Goal: Learn about a topic: Learn about a topic

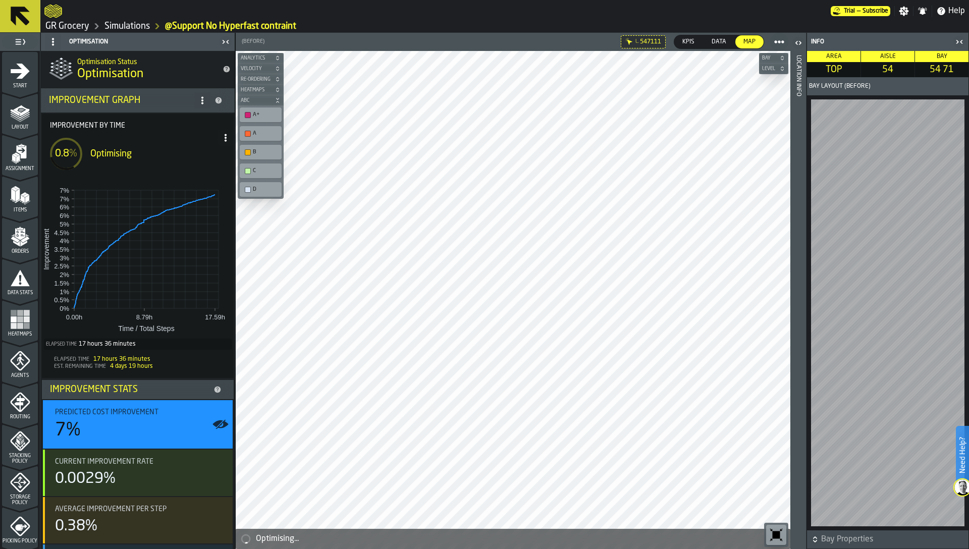
click at [66, 24] on link "GR Grocery" at bounding box center [67, 26] width 44 height 11
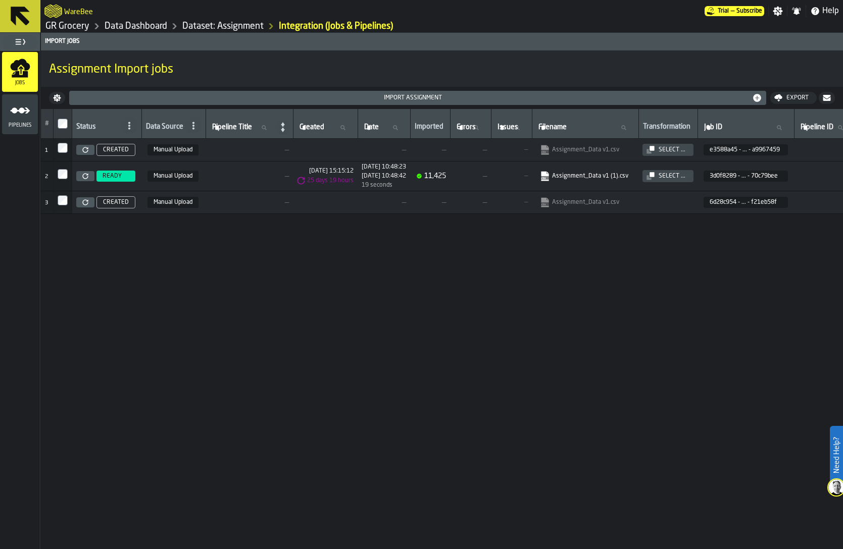
click at [204, 26] on link "Dataset: Assignment" at bounding box center [222, 26] width 81 height 11
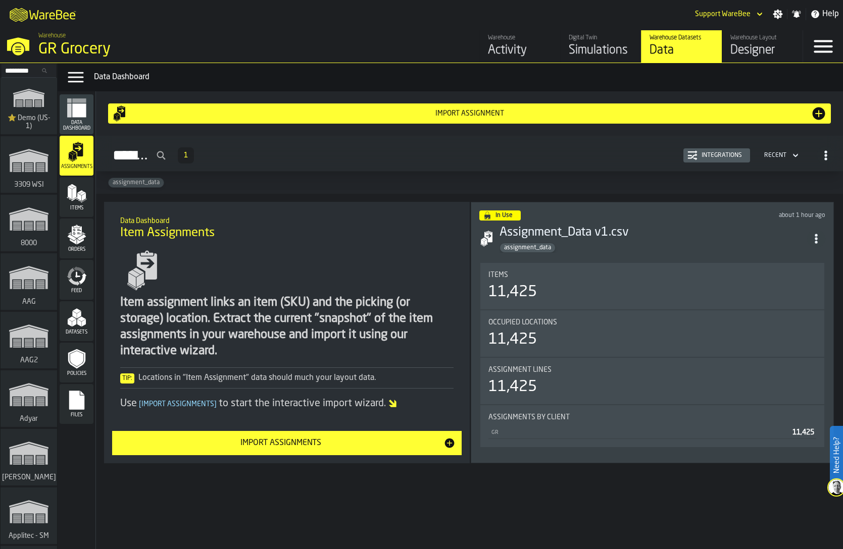
click at [596, 39] on div "Digital Twin" at bounding box center [601, 37] width 64 height 7
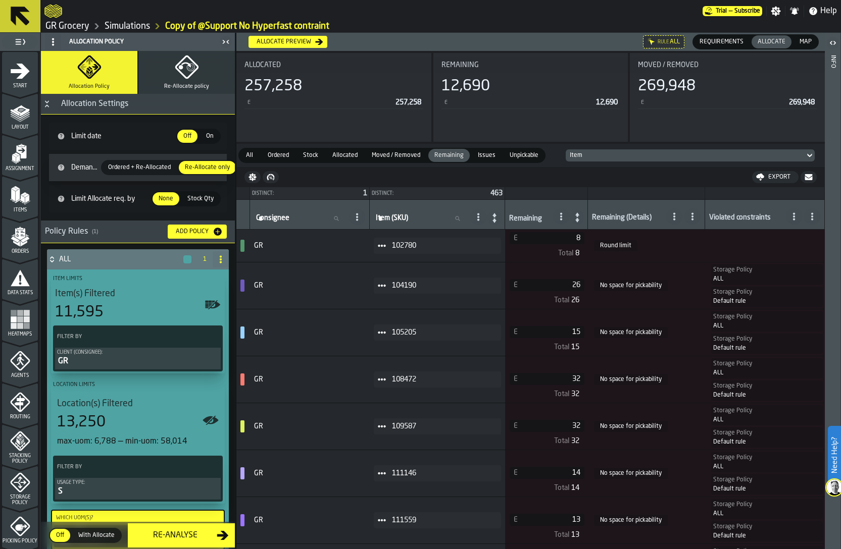
click at [13, 103] on icon "menu Layout" at bounding box center [20, 113] width 20 height 20
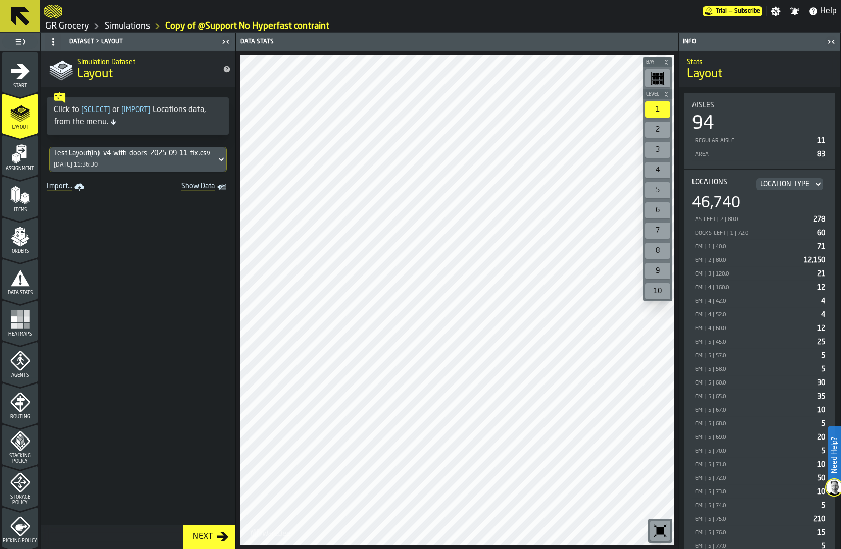
click at [15, 169] on span "Assignment" at bounding box center [20, 169] width 36 height 6
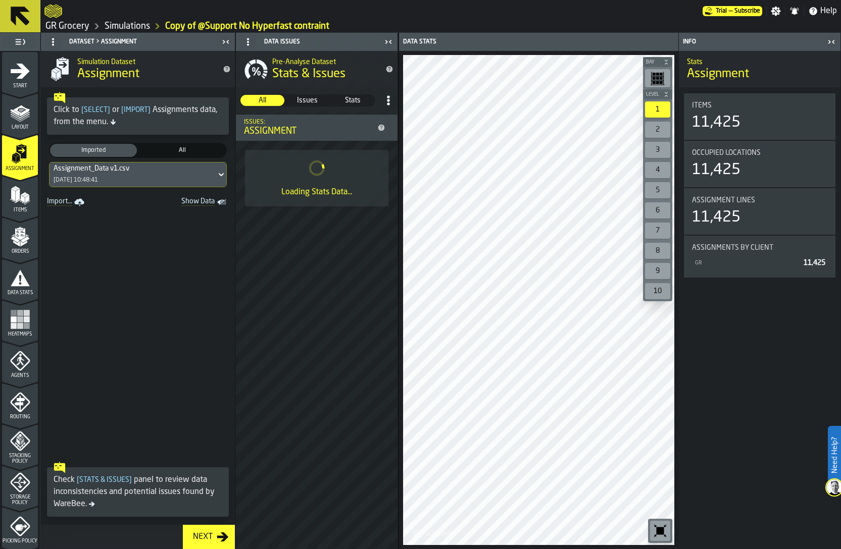
click at [106, 173] on div "Assignment_Data v1.csv 04/10/2025, 10:48:41" at bounding box center [132, 175] width 167 height 24
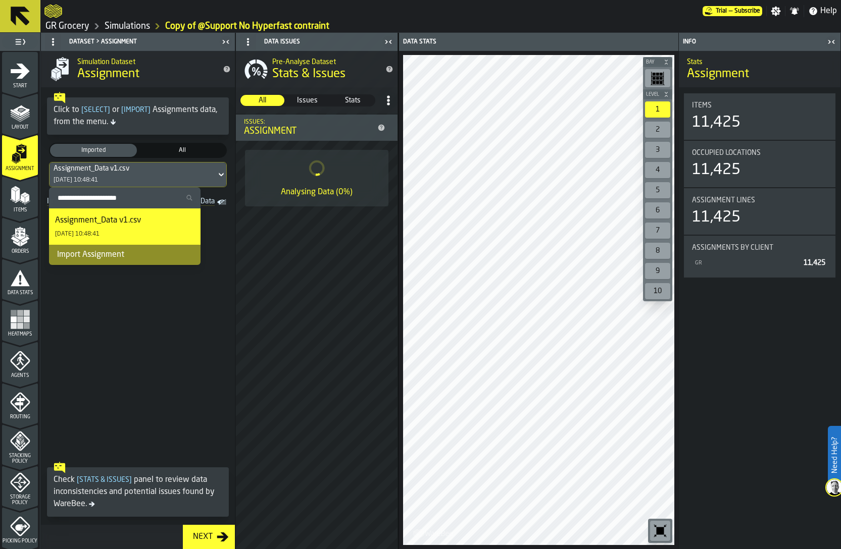
click at [108, 224] on div "Assignment_Data v1.csv" at bounding box center [98, 221] width 86 height 12
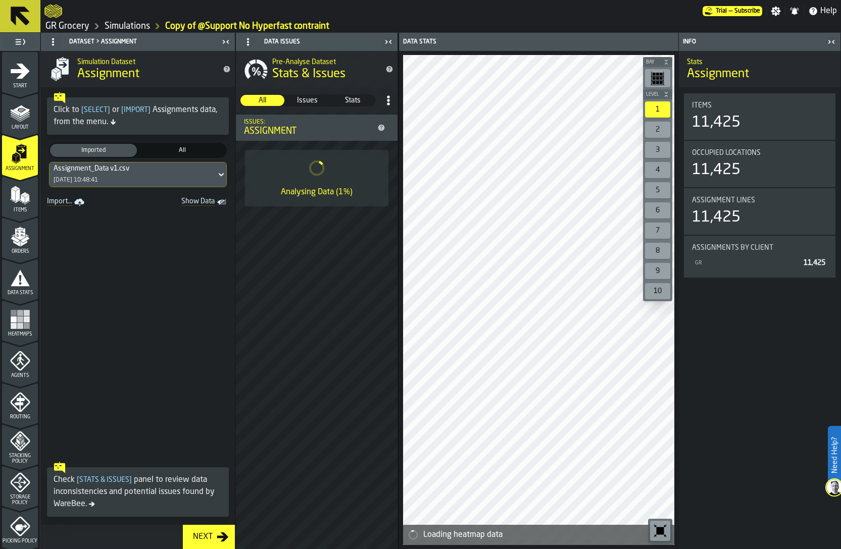
click at [26, 194] on icon "menu Items" at bounding box center [20, 195] width 20 height 20
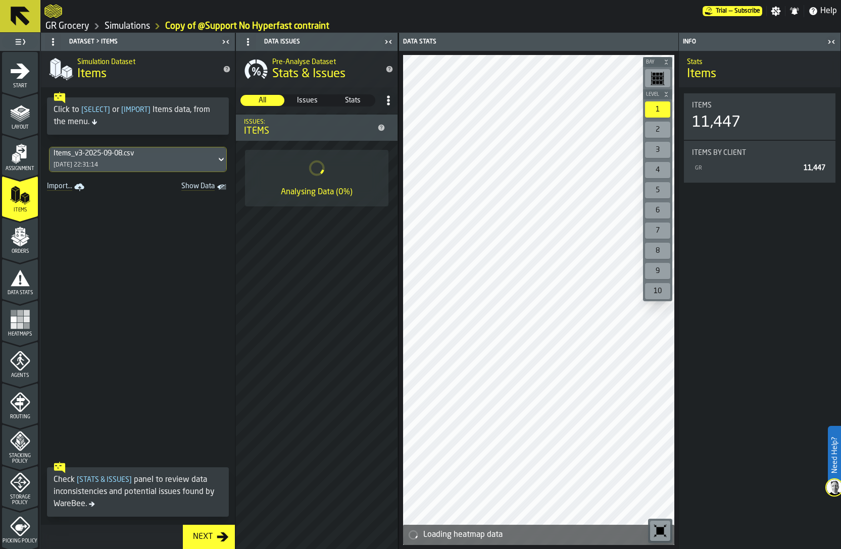
click at [127, 157] on div "Items_v3-2025-09-08.csv" at bounding box center [133, 153] width 159 height 8
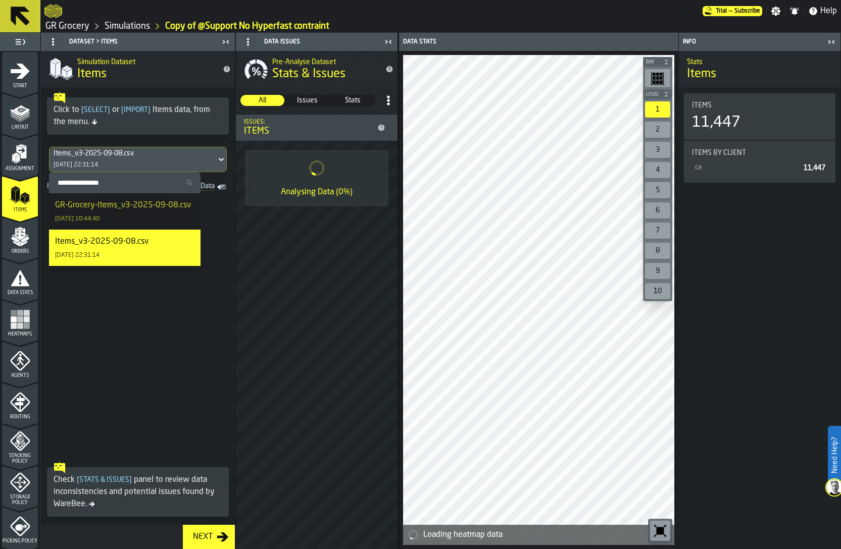
click at [121, 214] on div "GR-Grocery-Items_v3-2025-09-08.csv 04/10/2025, 10:44:40" at bounding box center [124, 211] width 139 height 24
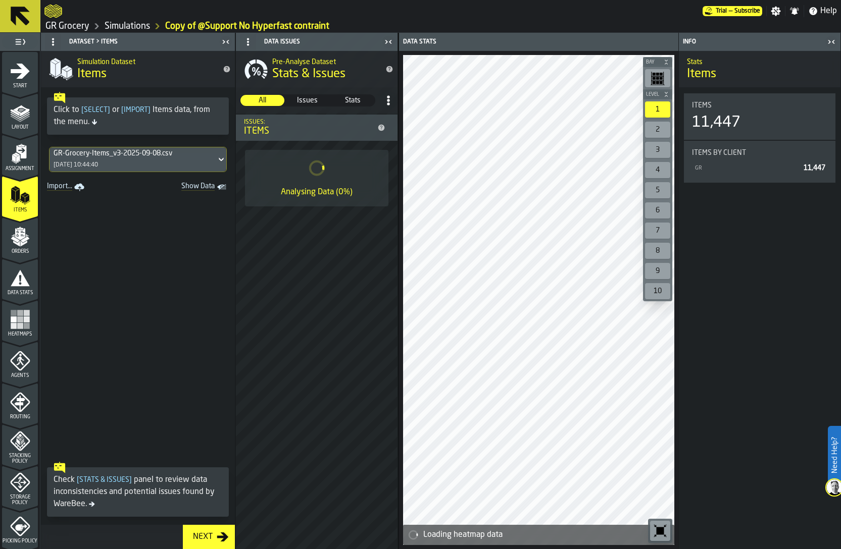
click at [3, 249] on span "Orders" at bounding box center [20, 252] width 36 height 6
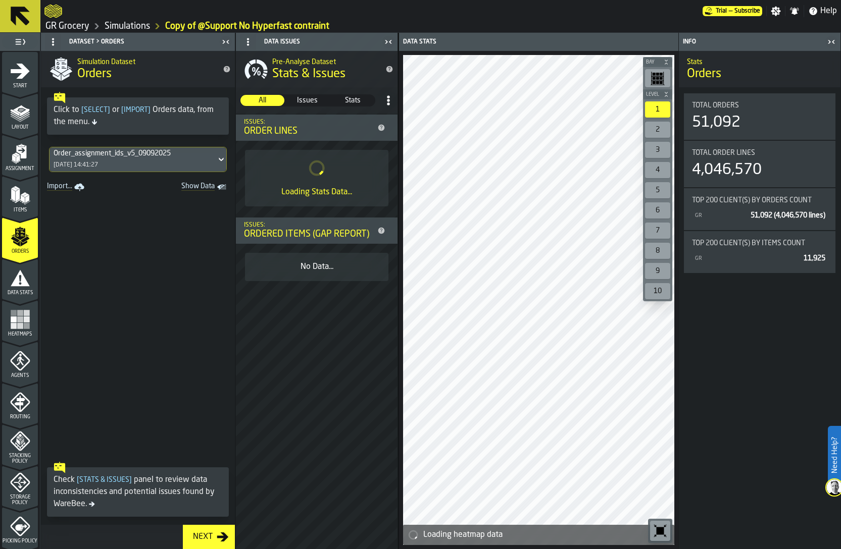
click at [98, 163] on div "[DATE] 14:41:27" at bounding box center [76, 165] width 44 height 7
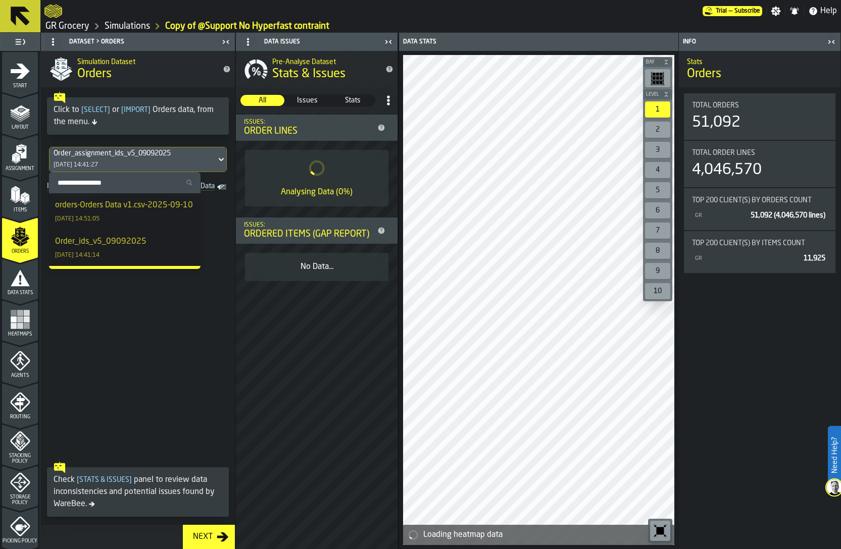
click at [138, 330] on span at bounding box center [138, 325] width 194 height 263
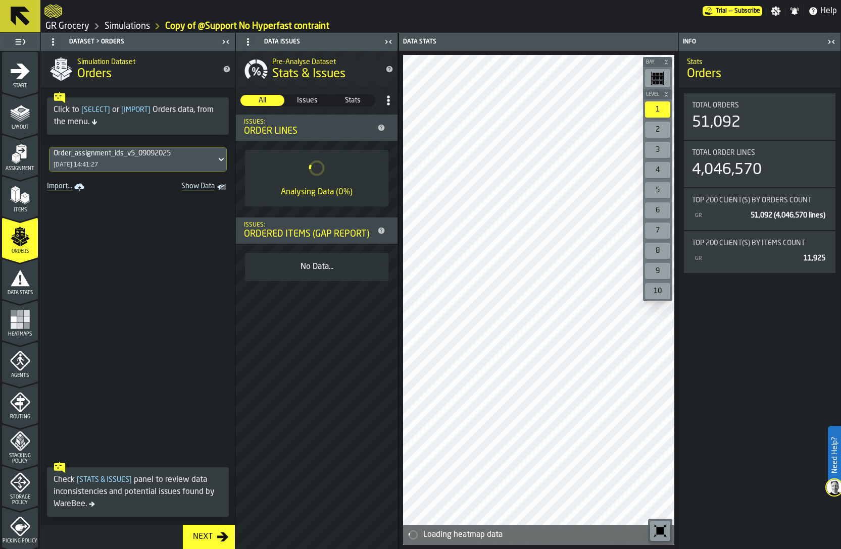
click at [12, 288] on div "Data Stats" at bounding box center [20, 282] width 36 height 28
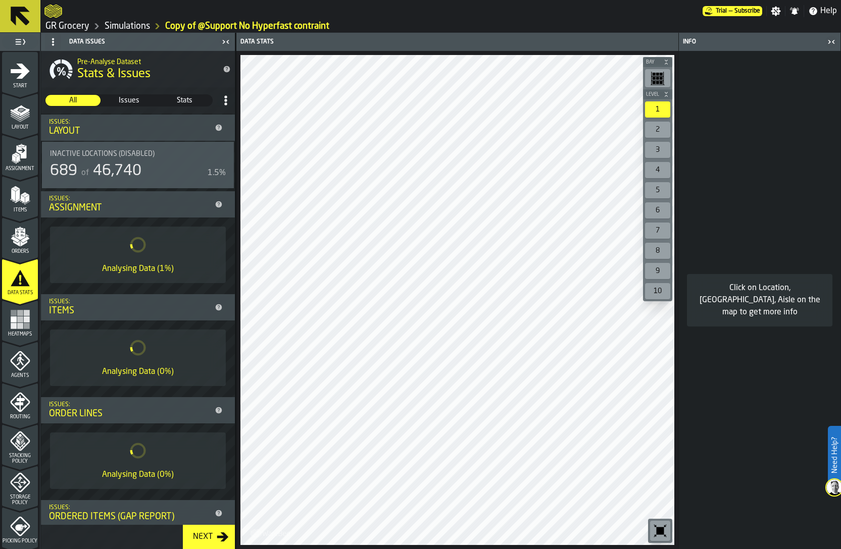
click at [20, 317] on rect "menu Heatmaps" at bounding box center [20, 320] width 6 height 6
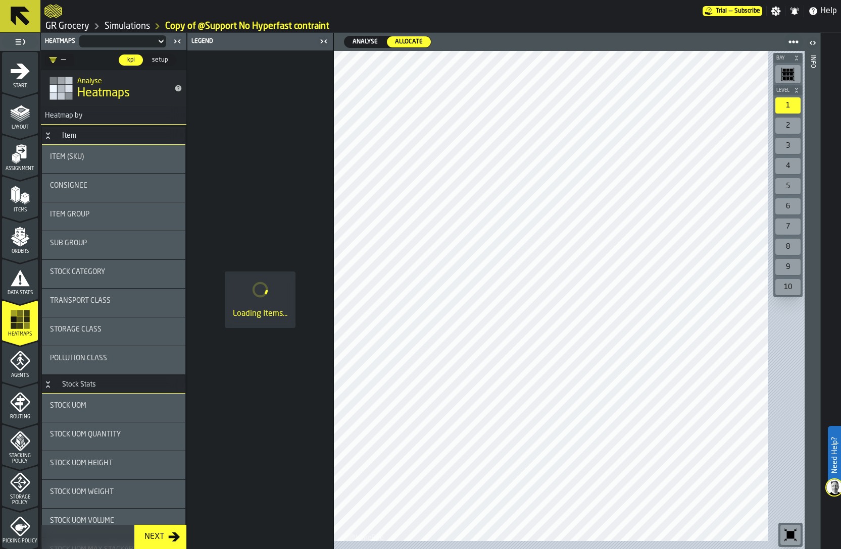
click at [123, 413] on div "Stock UOM" at bounding box center [113, 408] width 127 height 12
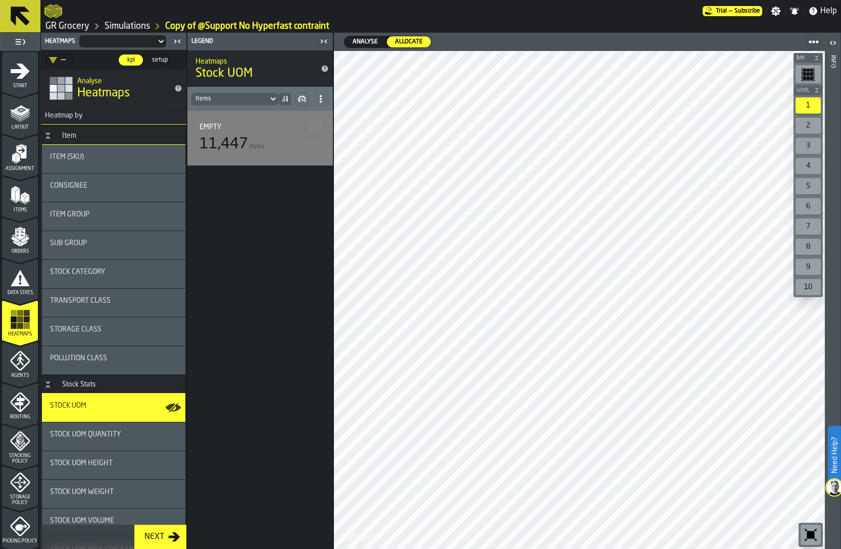
click at [14, 284] on icon "menu Data Stats" at bounding box center [20, 278] width 19 height 16
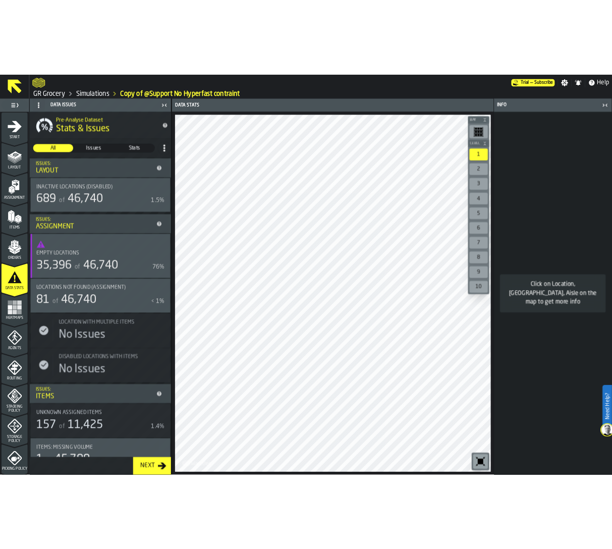
scroll to position [248, 0]
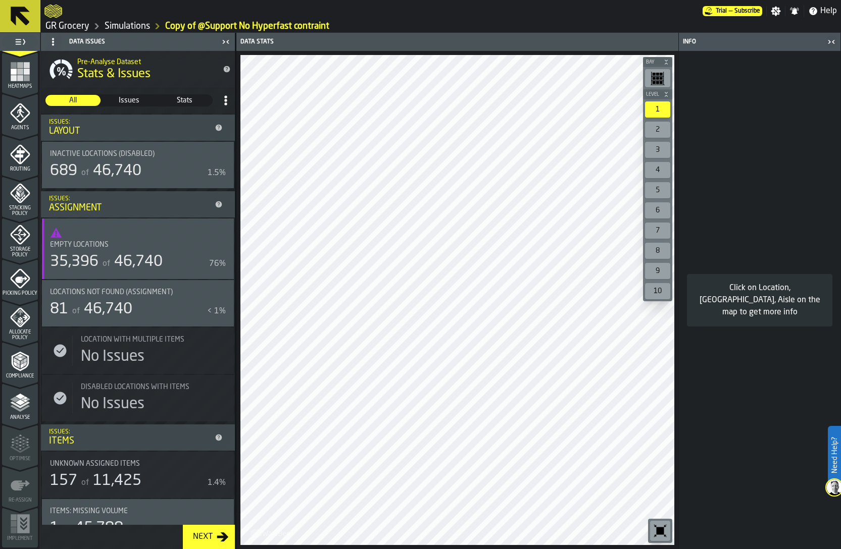
click at [17, 369] on icon "menu Compliance" at bounding box center [19, 362] width 17 height 20
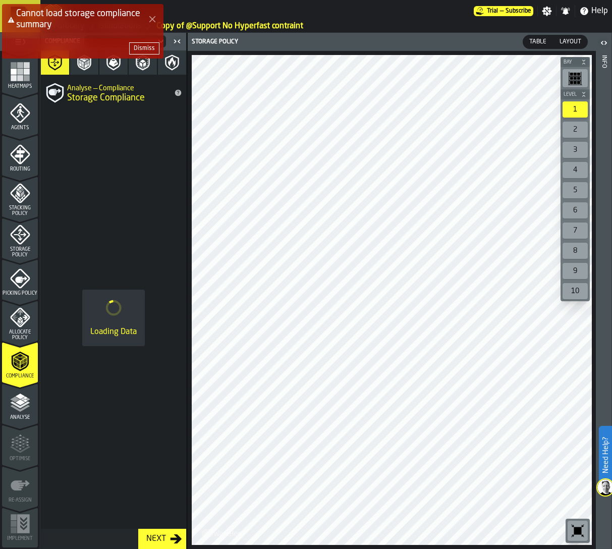
click at [95, 126] on div "Loading Data" at bounding box center [113, 318] width 145 height 414
click at [144, 49] on div "Dismiss" at bounding box center [144, 48] width 21 height 7
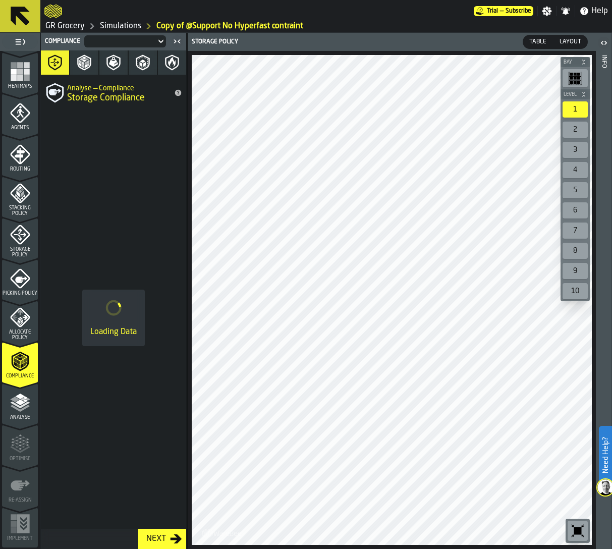
click at [131, 226] on div "Loading Data" at bounding box center [113, 318] width 145 height 414
click at [123, 217] on div "Loading Data" at bounding box center [113, 318] width 145 height 414
click at [24, 324] on icon "menu Allocate Policy" at bounding box center [20, 318] width 20 height 20
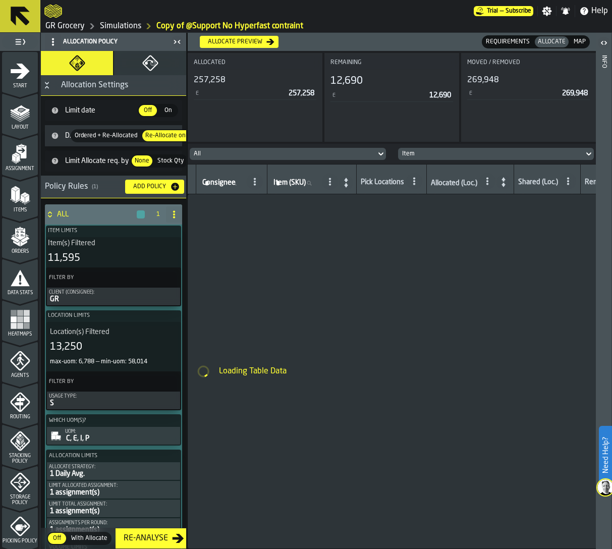
click at [11, 324] on rect "menu Heatmaps" at bounding box center [14, 326] width 6 height 6
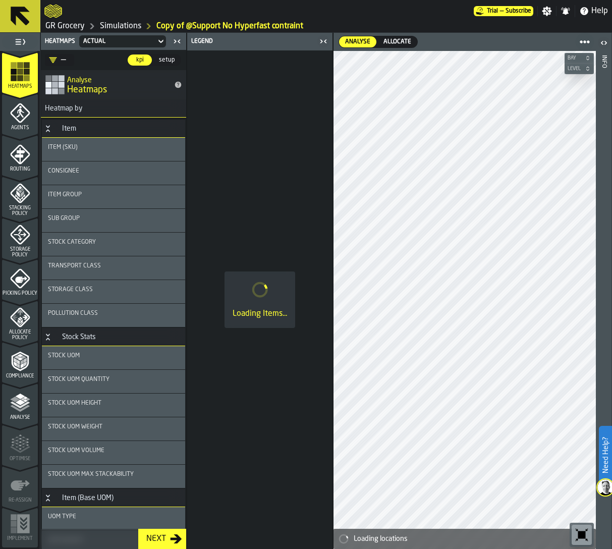
scroll to position [242, 0]
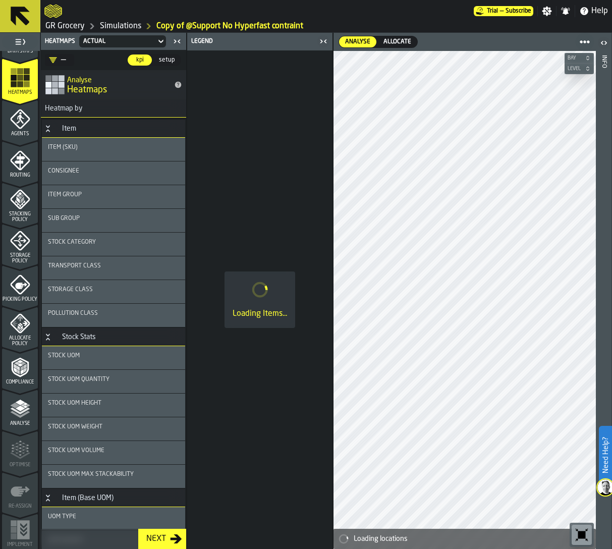
click at [20, 409] on polygon "menu Analyse" at bounding box center [20, 409] width 10 height 6
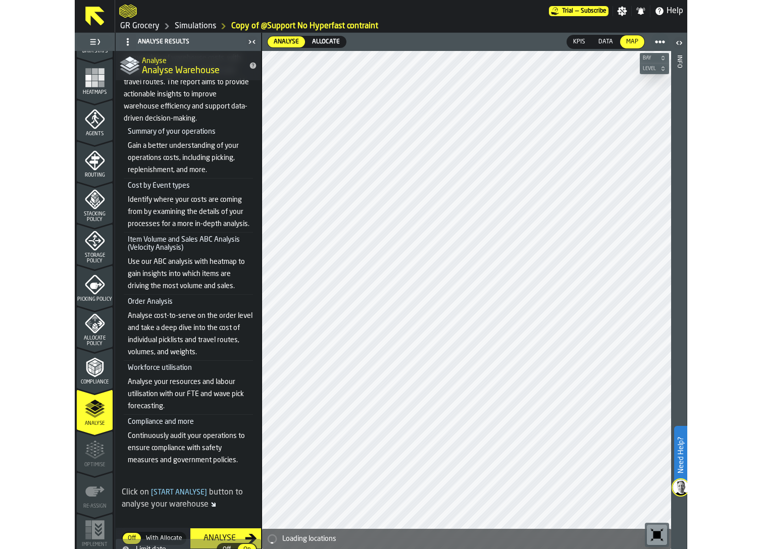
scroll to position [165, 0]
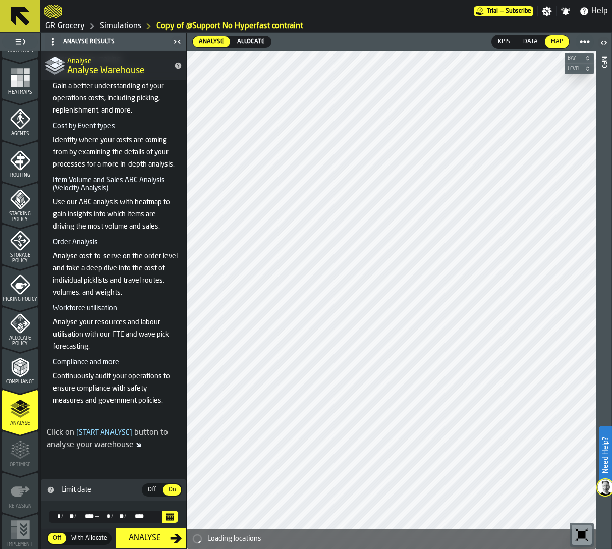
click at [17, 375] on icon "menu Compliance" at bounding box center [20, 368] width 20 height 20
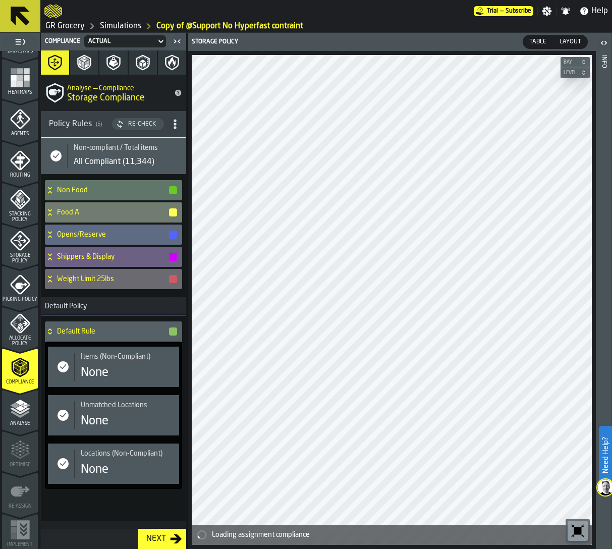
click at [15, 93] on span "Heatmaps" at bounding box center [20, 93] width 36 height 6
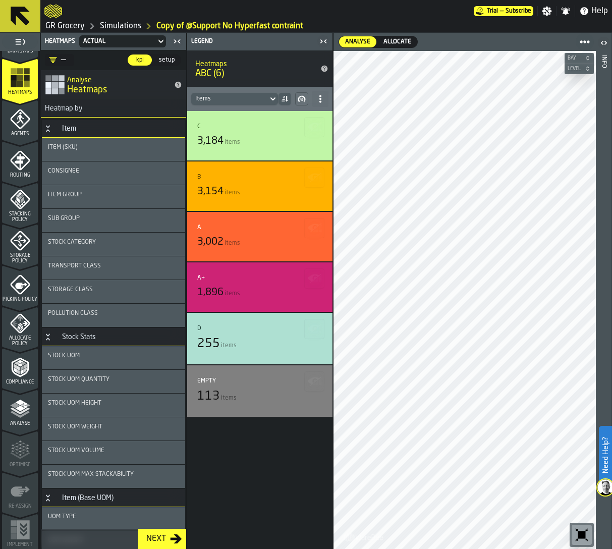
click at [87, 347] on div "Stock UOM" at bounding box center [113, 357] width 143 height 23
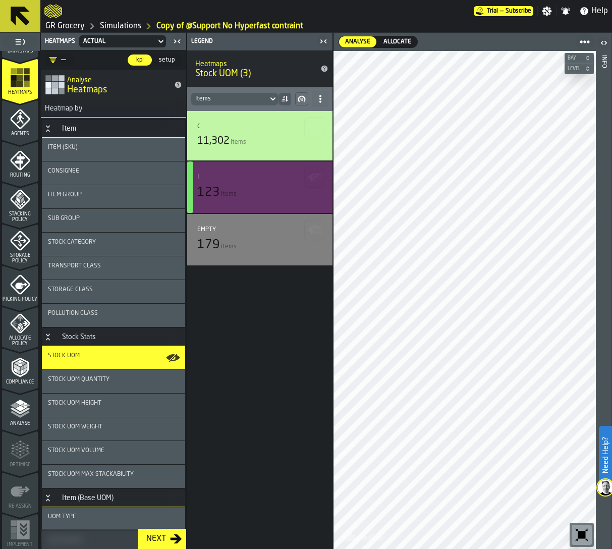
click at [191, 195] on div "button-" at bounding box center [190, 188] width 6 height 52
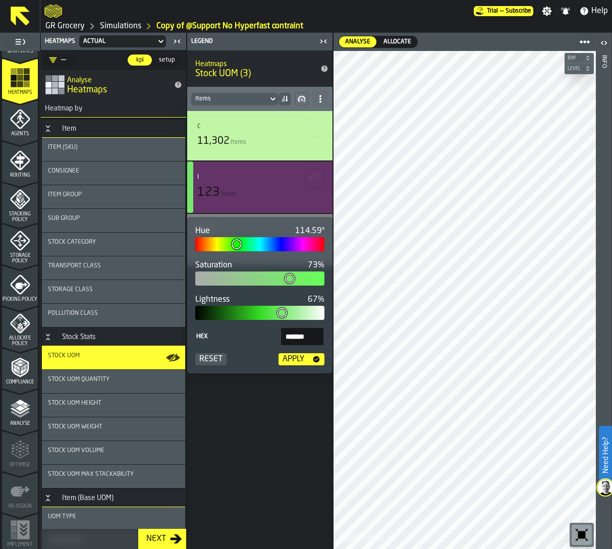
type input "***"
type input "*******"
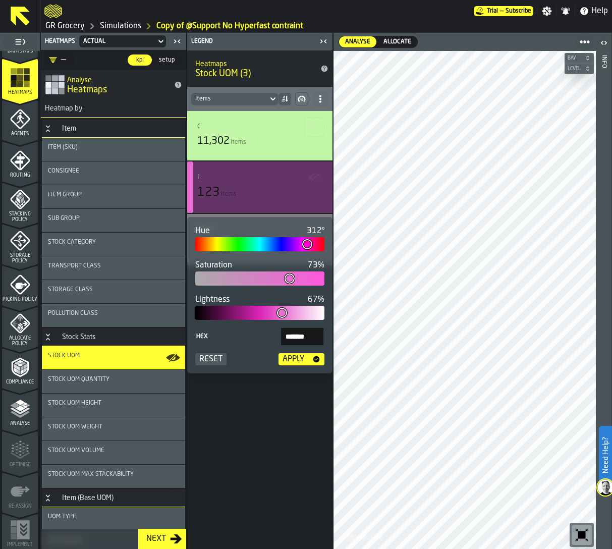
click at [308, 250] on div at bounding box center [259, 244] width 129 height 14
click at [305, 360] on div "Apply" at bounding box center [294, 359] width 30 height 12
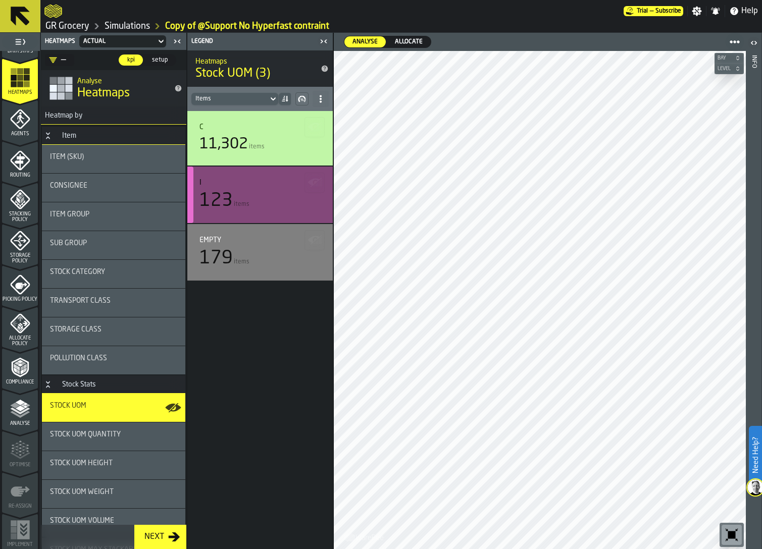
click at [118, 495] on div "Stock UOM Weight" at bounding box center [113, 492] width 127 height 8
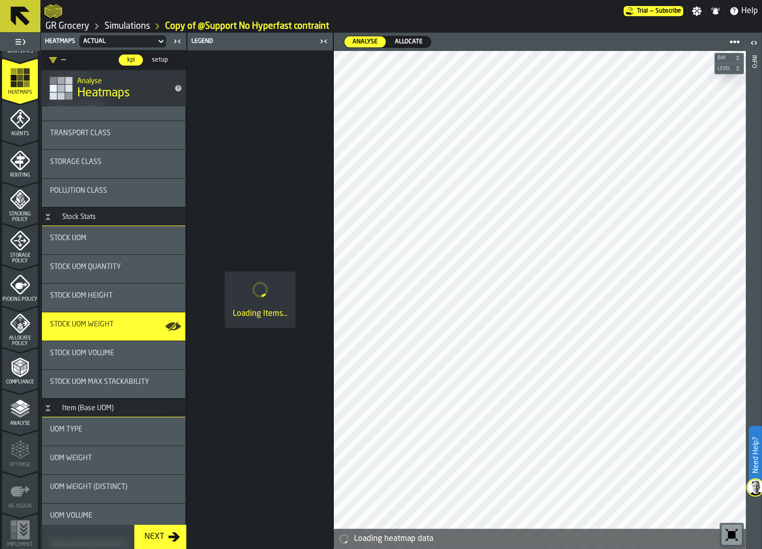
scroll to position [192, 0]
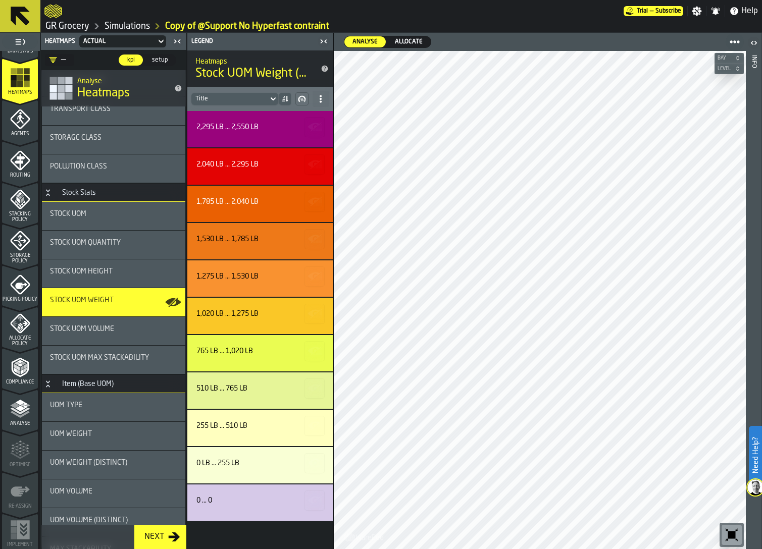
click at [74, 332] on span "Stock UOM Volume" at bounding box center [82, 329] width 64 height 8
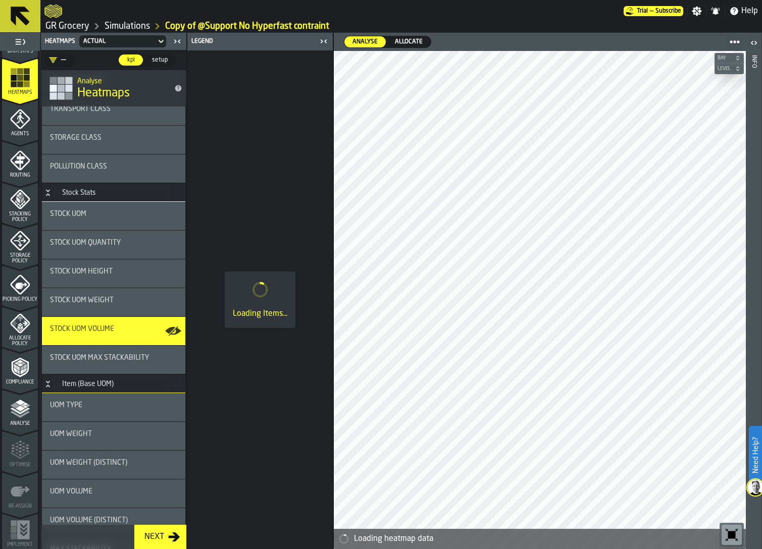
scroll to position [207, 0]
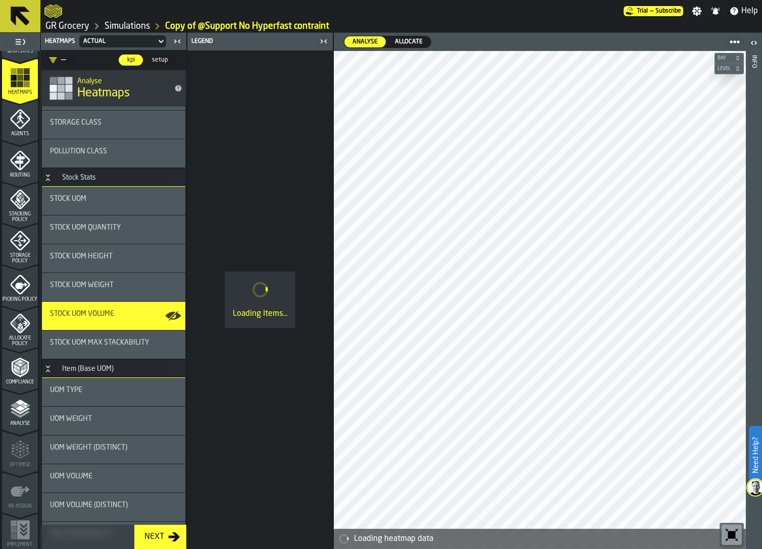
click at [73, 473] on span "UOM Volume" at bounding box center [71, 477] width 42 height 8
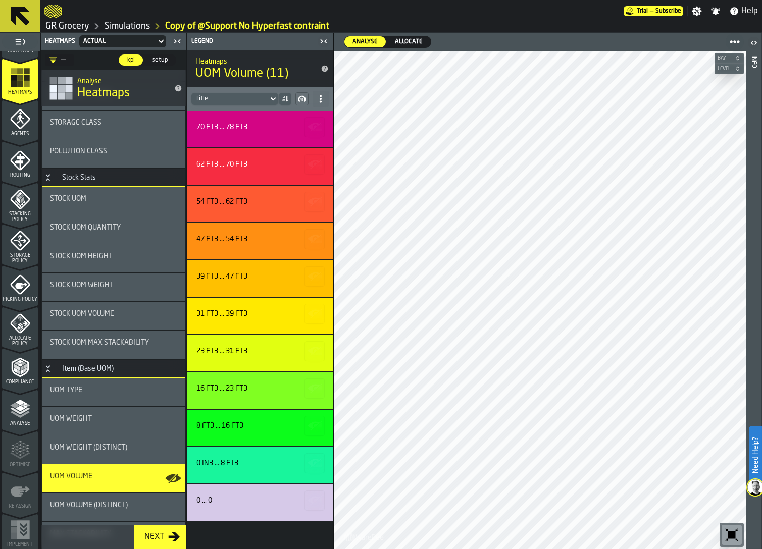
click at [612, 62] on button "Bay" at bounding box center [728, 58] width 29 height 10
click at [612, 78] on rect "button-toolbar-undefined" at bounding box center [725, 78] width 3 height 3
click at [612, 91] on span "Level" at bounding box center [724, 91] width 17 height 6
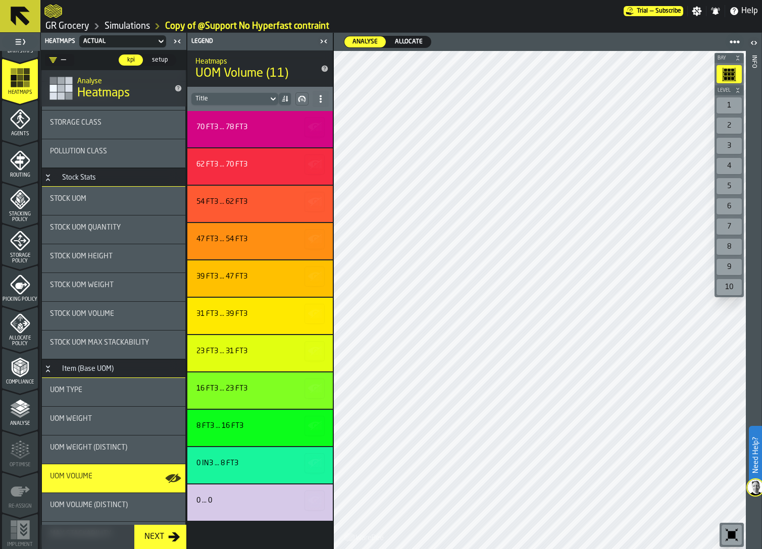
click at [612, 107] on div "1" at bounding box center [729, 105] width 25 height 16
click at [612, 72] on icon "button-toolbar-undefined" at bounding box center [729, 74] width 14 height 14
click at [612, 107] on div "1" at bounding box center [729, 105] width 25 height 16
click at [612, 129] on div "2" at bounding box center [729, 126] width 25 height 16
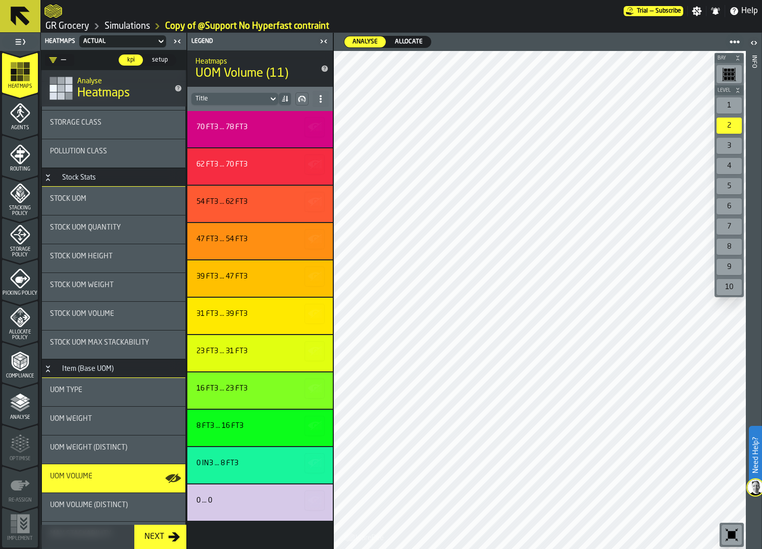
click at [16, 234] on icon "menu Storage Policy" at bounding box center [20, 235] width 20 height 20
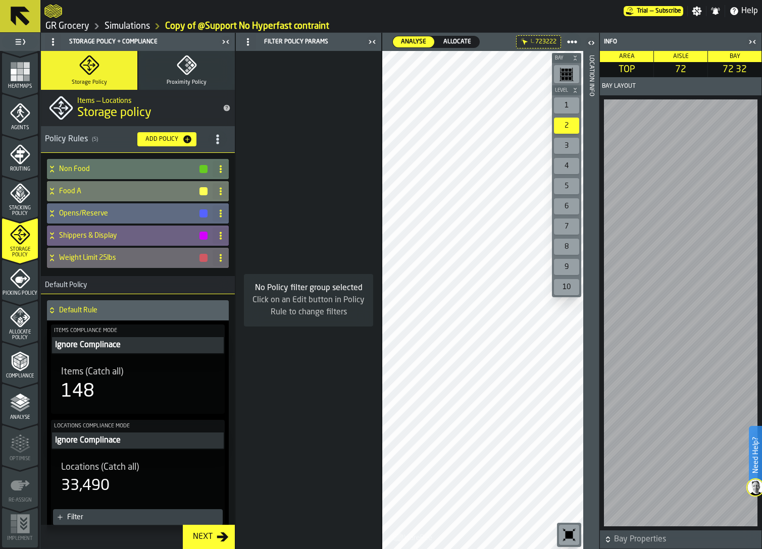
click at [572, 104] on div "1" at bounding box center [566, 105] width 25 height 16
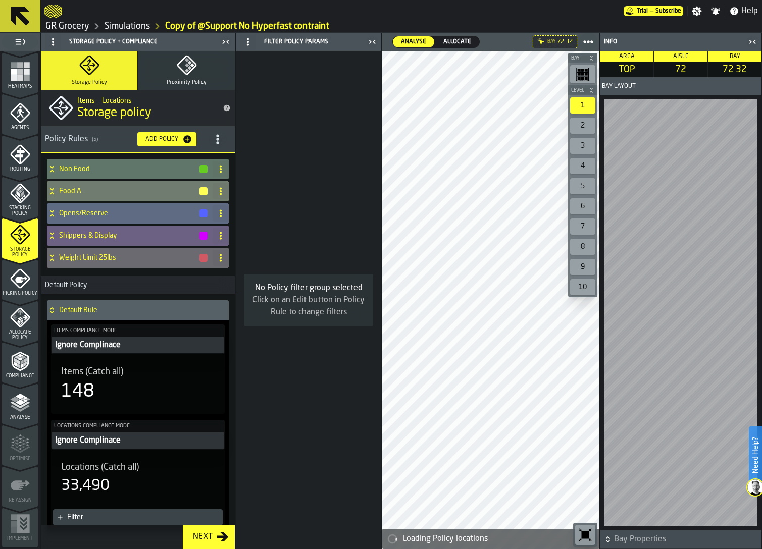
click at [129, 173] on div "Non Food" at bounding box center [128, 169] width 162 height 20
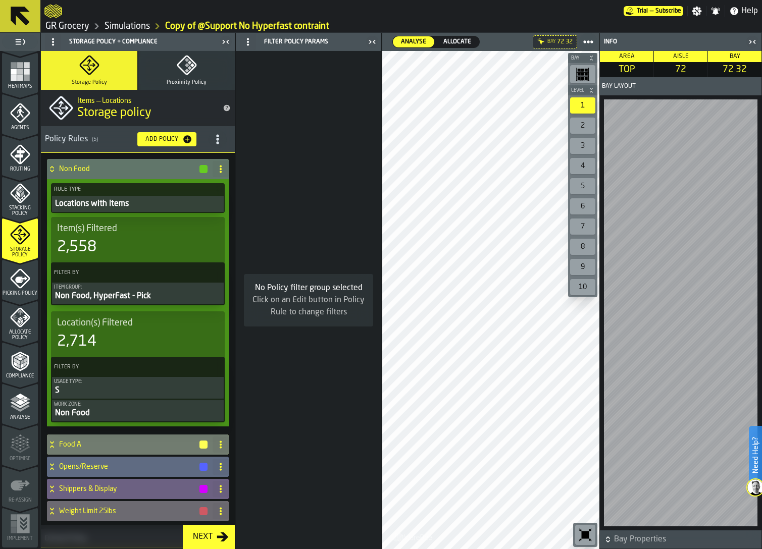
click at [612, 39] on icon "button-toggle-Close me" at bounding box center [752, 42] width 12 height 12
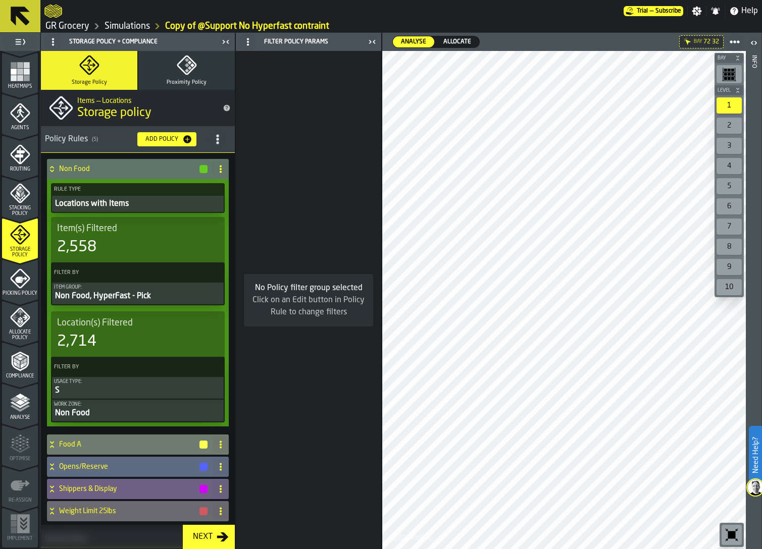
click at [373, 40] on icon "button-toggle-Close me" at bounding box center [374, 42] width 3 height 4
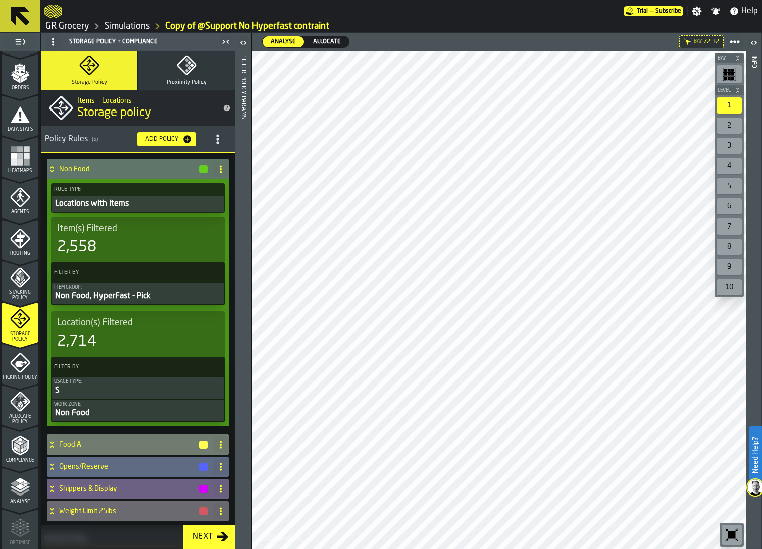
scroll to position [99, 0]
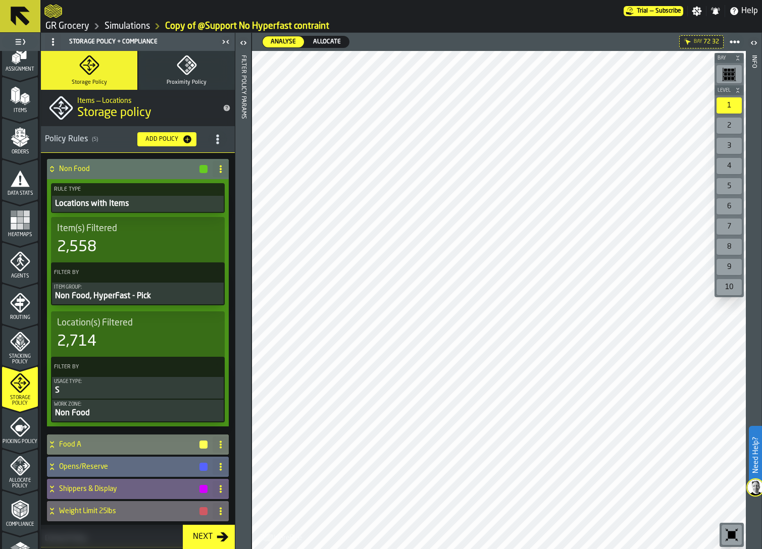
click at [21, 109] on span "Items" at bounding box center [20, 111] width 36 height 6
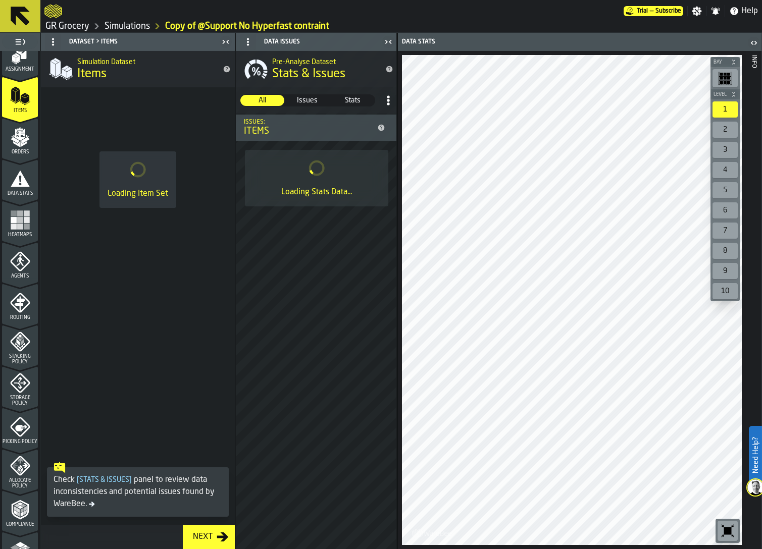
scroll to position [0, 0]
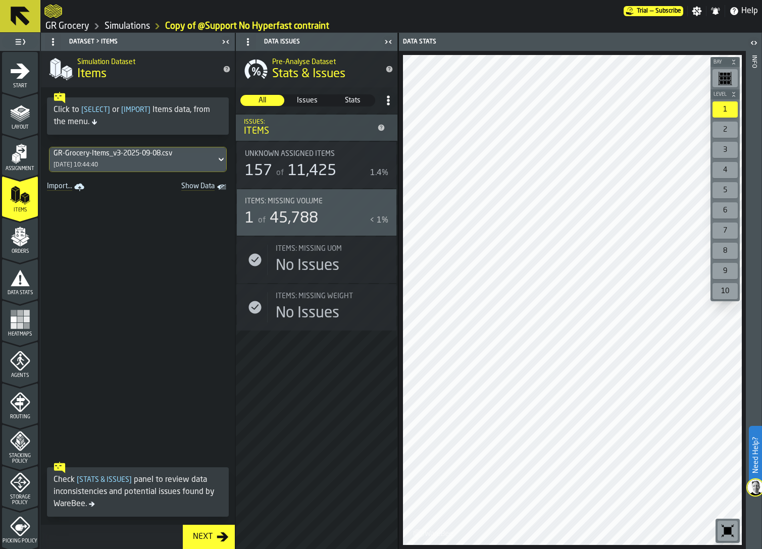
click at [21, 216] on icon "menu Items" at bounding box center [20, 217] width 36 height 10
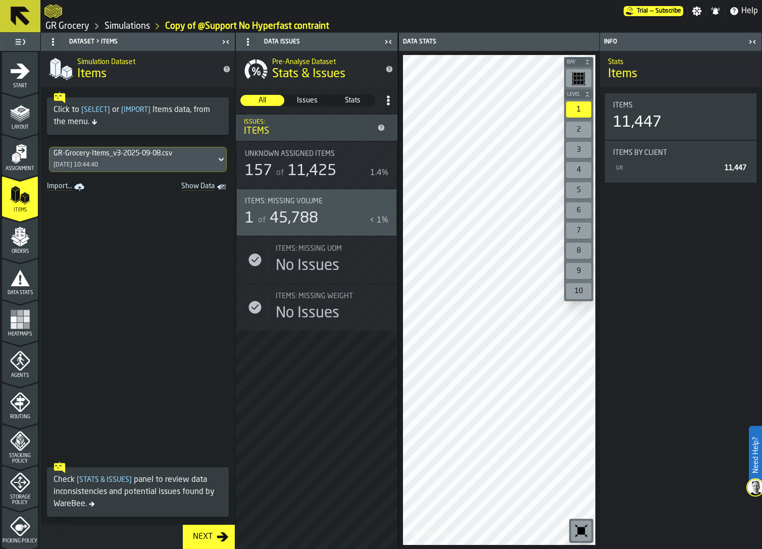
click at [22, 258] on icon "menu Orders" at bounding box center [20, 258] width 36 height 10
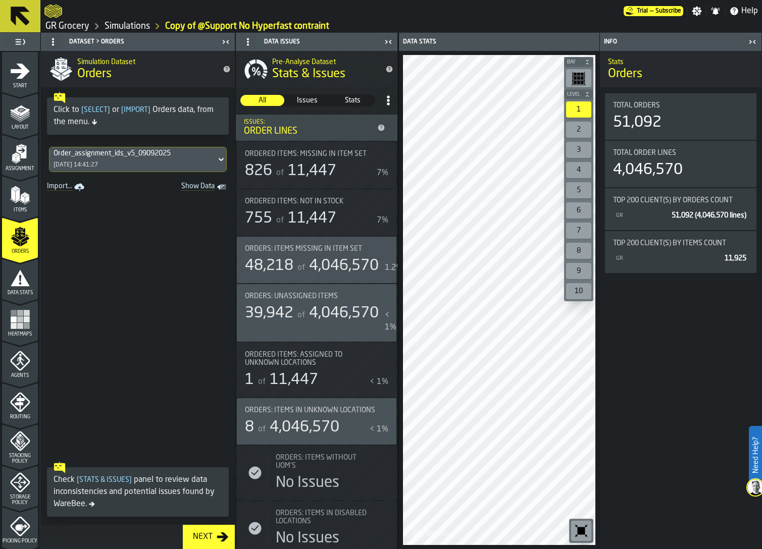
click at [23, 294] on span "Data Stats" at bounding box center [20, 293] width 36 height 6
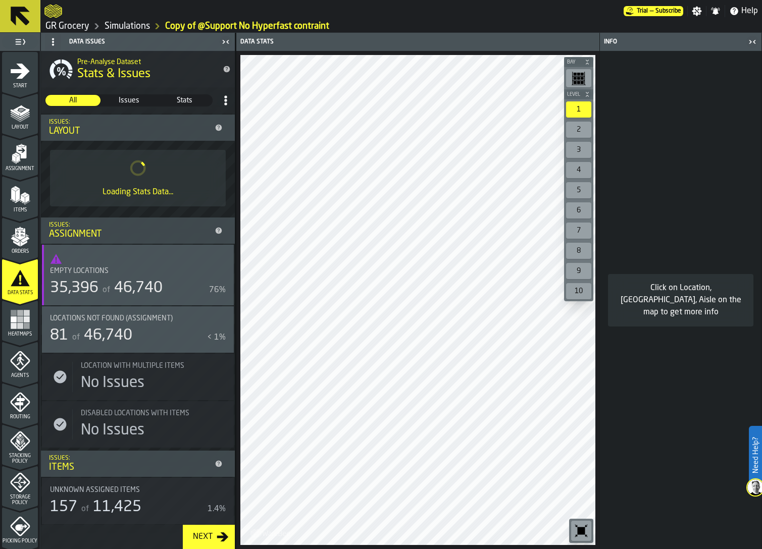
click at [25, 334] on span "Heatmaps" at bounding box center [20, 335] width 36 height 6
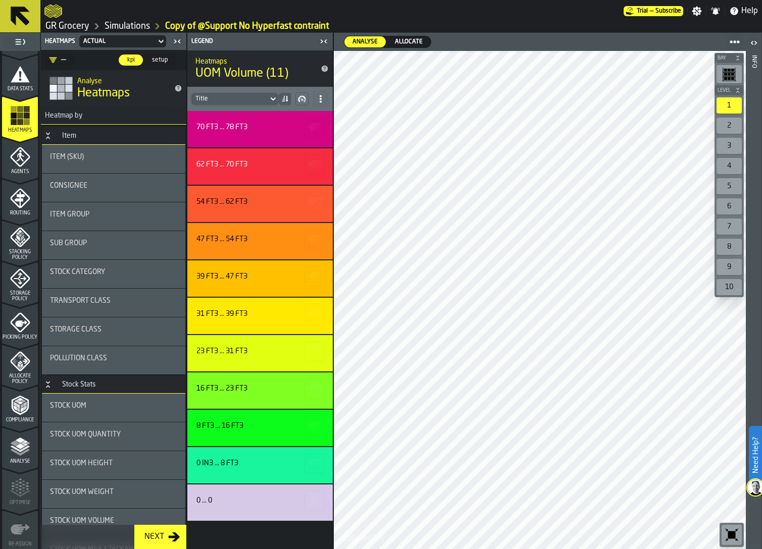
scroll to position [206, 0]
click at [93, 213] on div "Item Group" at bounding box center [113, 215] width 127 height 8
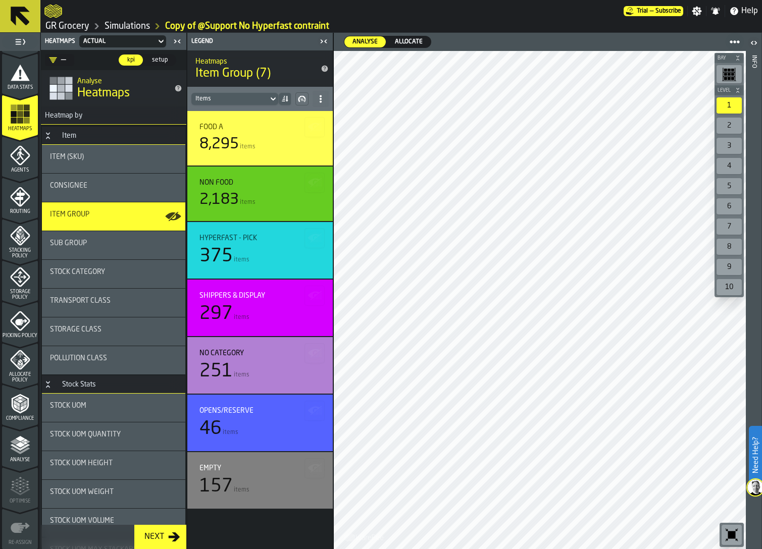
click at [23, 455] on div "Analyse" at bounding box center [20, 449] width 36 height 28
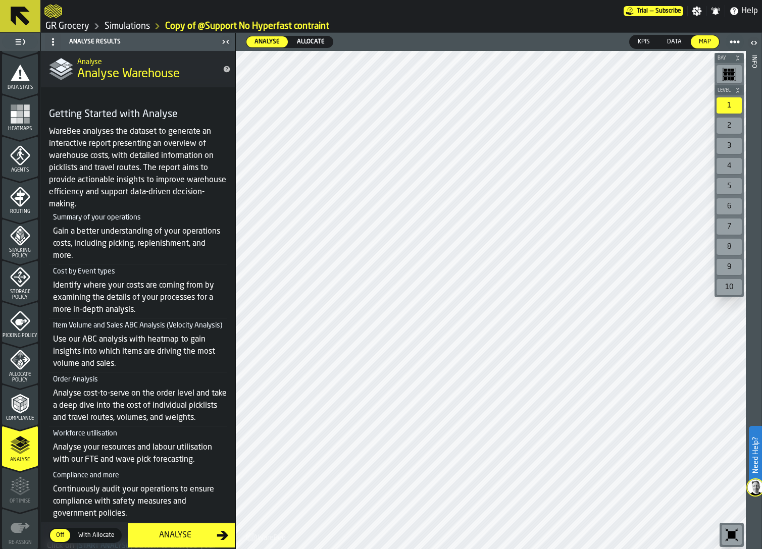
click at [19, 403] on icon "menu Compliance" at bounding box center [20, 404] width 20 height 20
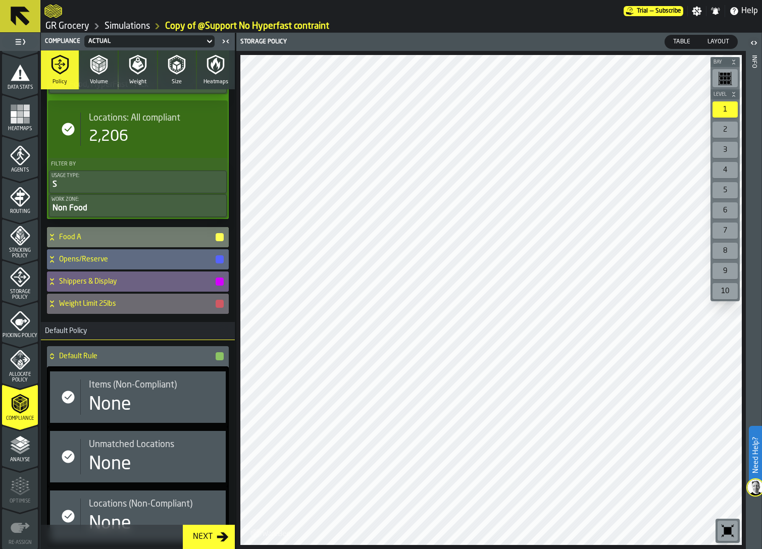
scroll to position [229, 0]
click at [19, 443] on polygon "menu Analyse" at bounding box center [20, 445] width 10 height 6
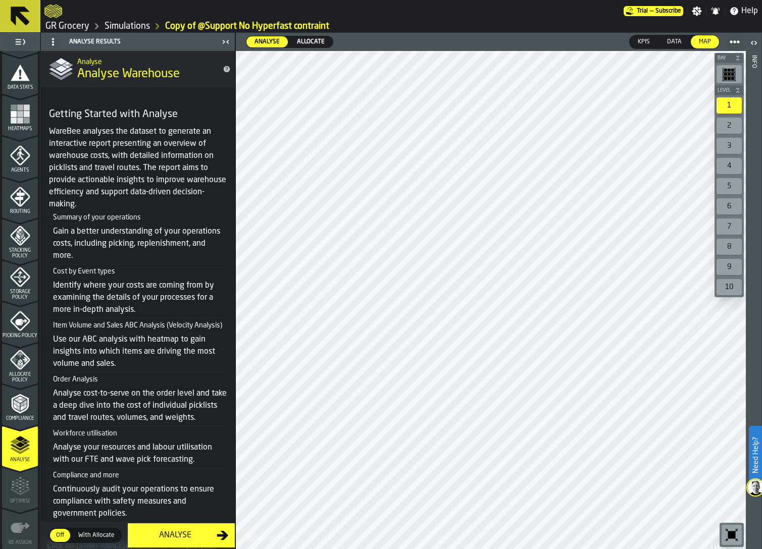
click at [171, 536] on div "Analyse" at bounding box center [175, 536] width 83 height 12
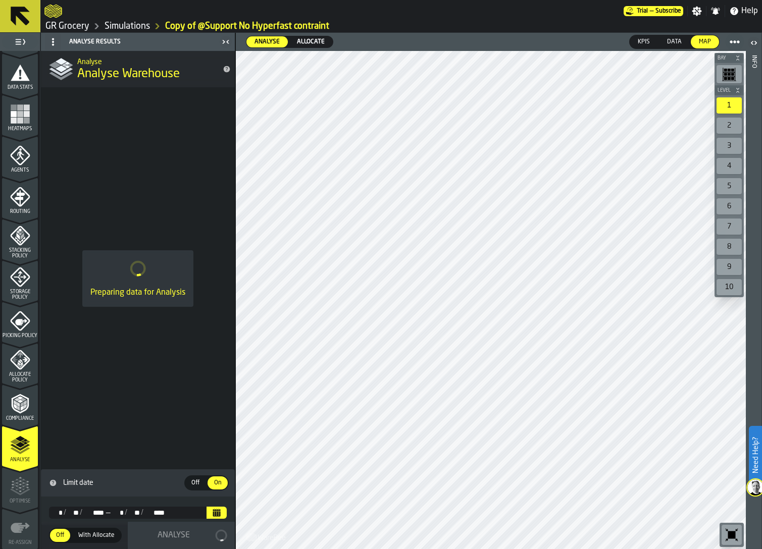
click at [199, 484] on span "Off" at bounding box center [195, 483] width 16 height 9
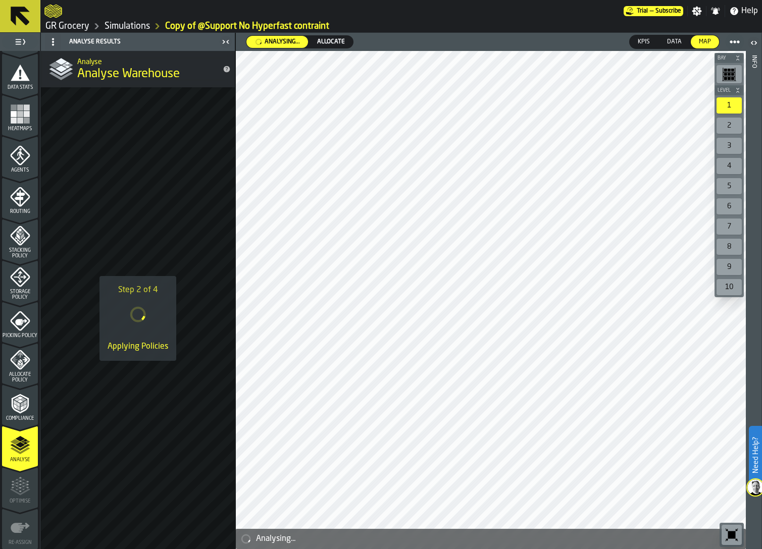
click at [13, 362] on icon "menu Allocate Policy" at bounding box center [15, 359] width 6 height 5
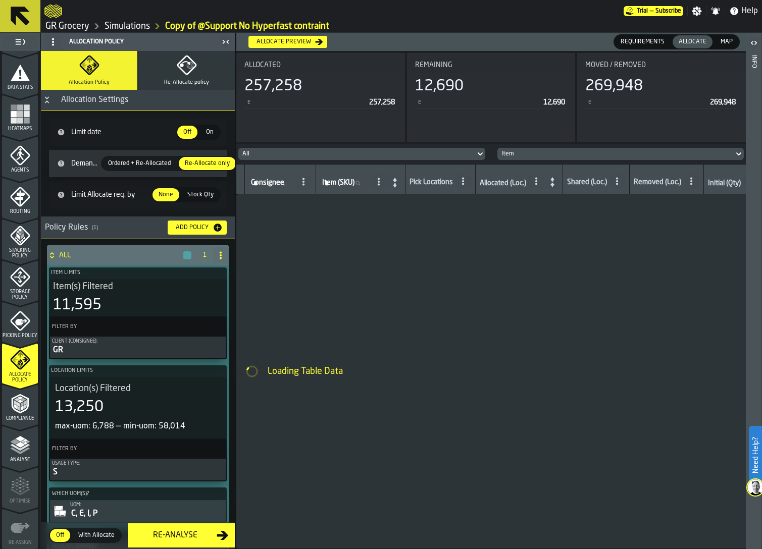
click at [18, 333] on span "Picking Policy" at bounding box center [20, 336] width 36 height 6
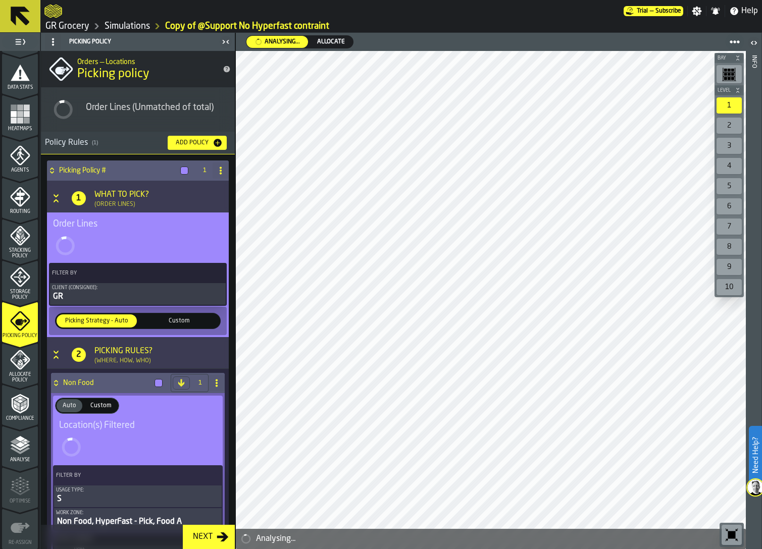
click at [18, 364] on icon "menu Allocate Policy" at bounding box center [20, 360] width 20 height 20
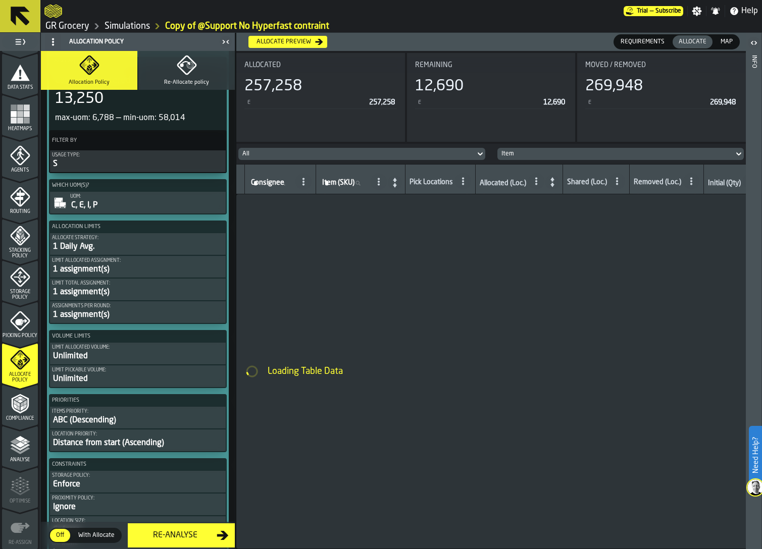
scroll to position [309, 0]
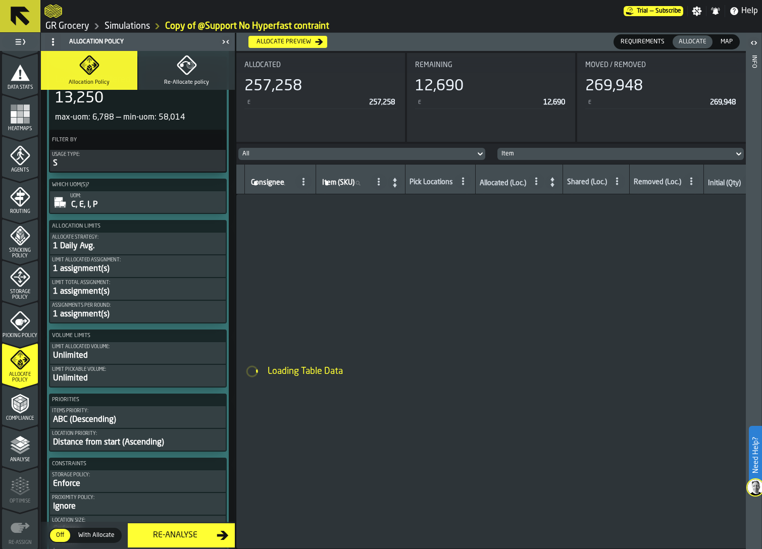
click at [14, 289] on span "Storage Policy" at bounding box center [20, 294] width 36 height 11
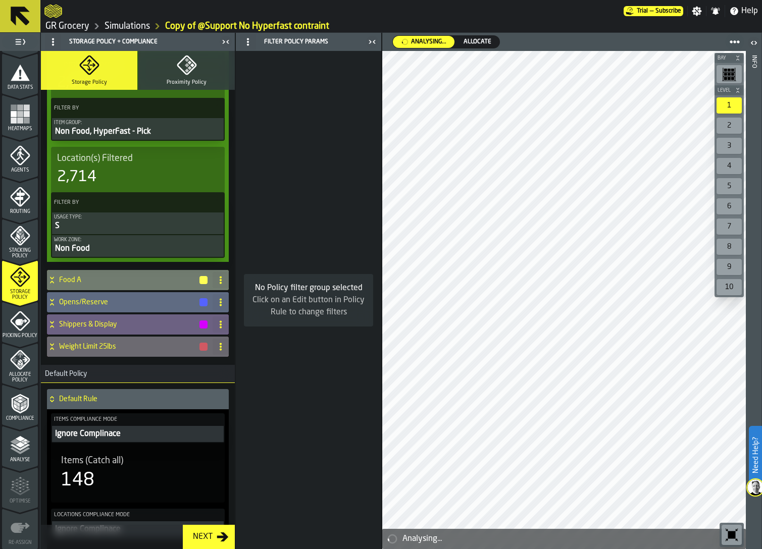
scroll to position [101, 0]
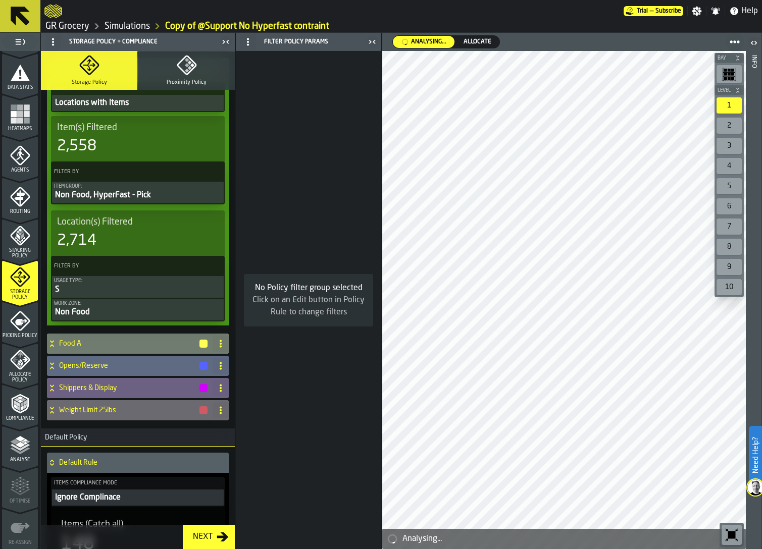
click at [335, 239] on div "No Policy filter group selected Click on an Edit button in Policy Rule to chang…" at bounding box center [308, 300] width 145 height 498
